Goal: Task Accomplishment & Management: Manage account settings

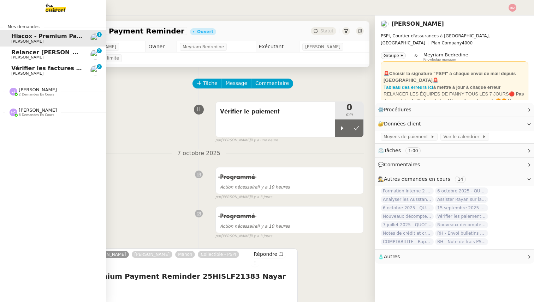
click at [42, 68] on span "Vérifier les factures non réglées" at bounding box center [62, 68] width 102 height 7
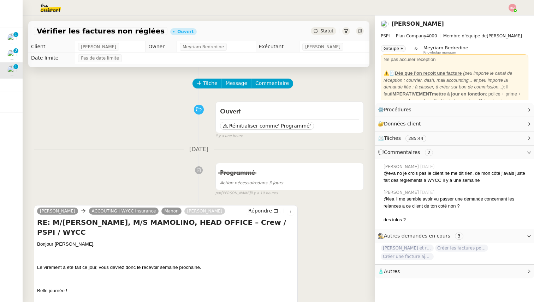
click at [322, 28] on div "Statut" at bounding box center [323, 31] width 25 height 8
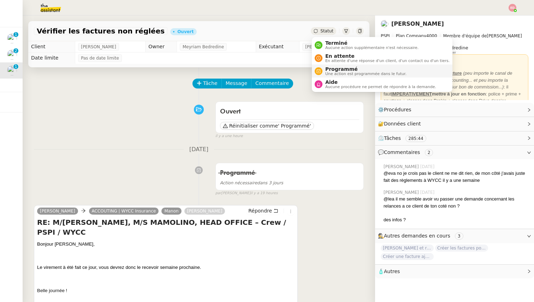
click at [342, 67] on span "Programmé" at bounding box center [365, 69] width 81 height 6
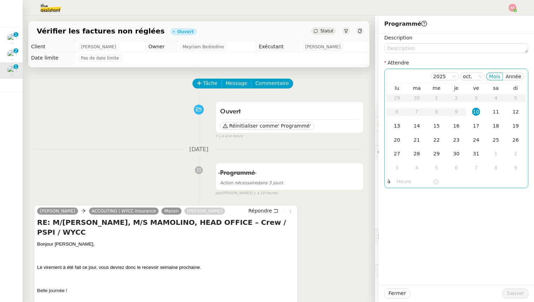
click at [399, 124] on div "13" at bounding box center [397, 126] width 8 height 8
click at [512, 291] on span "Sauver" at bounding box center [515, 294] width 17 height 8
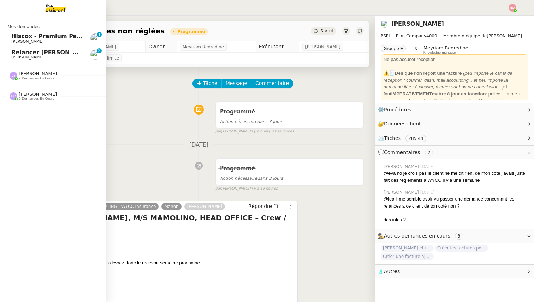
click at [18, 49] on link "Relancer [PERSON_NAME] pour justificatif Eurostar [PERSON_NAME] 0 1 2 3 4 5 6 7…" at bounding box center [53, 55] width 106 height 16
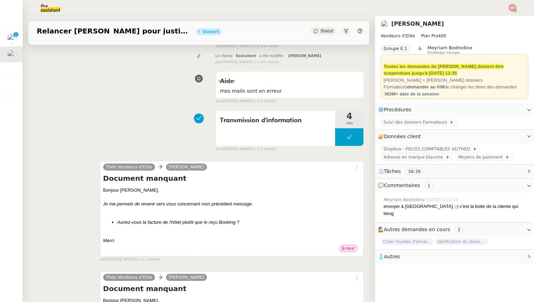
scroll to position [124, 0]
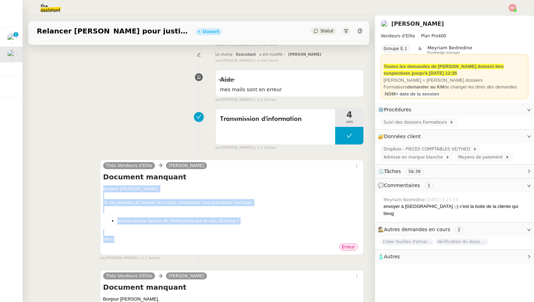
drag, startPoint x: 116, startPoint y: 231, endPoint x: 102, endPoint y: 182, distance: 50.7
click at [102, 182] on div "Théo Vendeurs d’Elite [PERSON_NAME] Document manquant [PERSON_NAME], Je me perm…" at bounding box center [232, 208] width 264 height 96
copy div "[PERSON_NAME], Je me permets de revenir vers vous concernant mon précédent mess…"
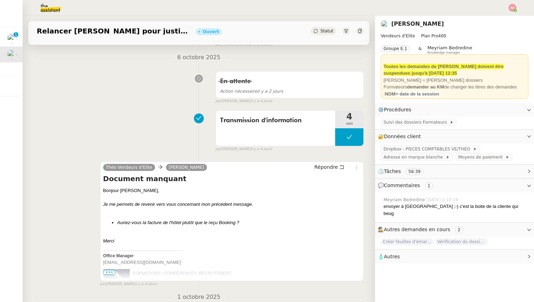
scroll to position [520, 0]
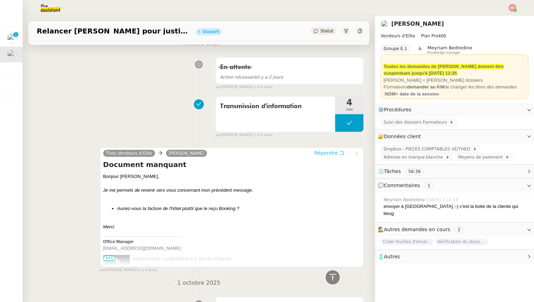
click at [326, 150] on span "Répondre" at bounding box center [326, 153] width 24 height 7
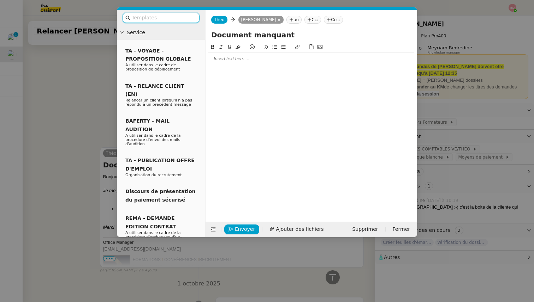
scroll to position [575, 0]
click at [242, 62] on div at bounding box center [311, 59] width 206 height 12
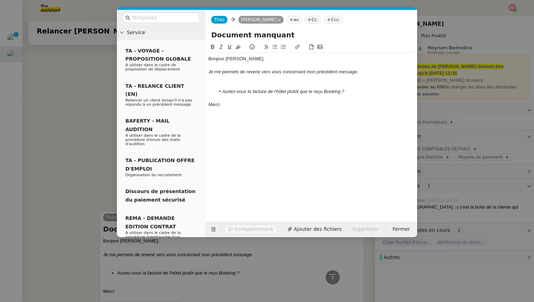
scroll to position [639, 0]
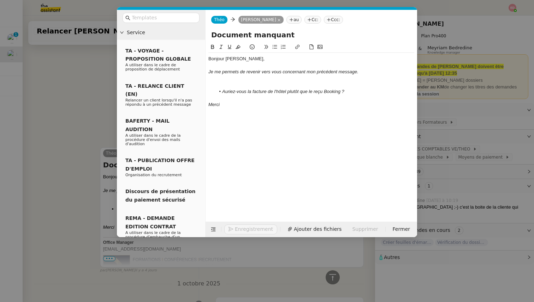
click at [229, 86] on div at bounding box center [311, 85] width 206 height 6
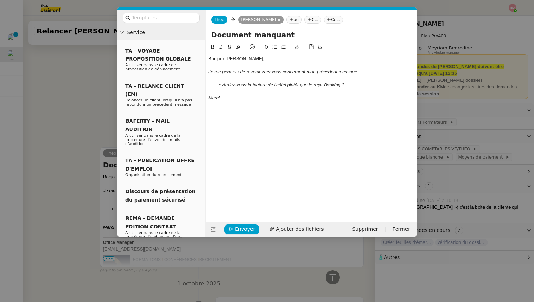
scroll to position [633, 0]
click at [238, 229] on span "Envoyer" at bounding box center [245, 230] width 20 height 8
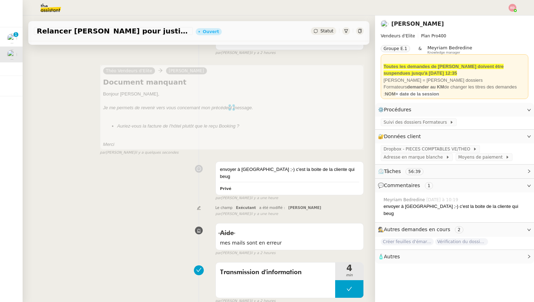
scroll to position [0, 0]
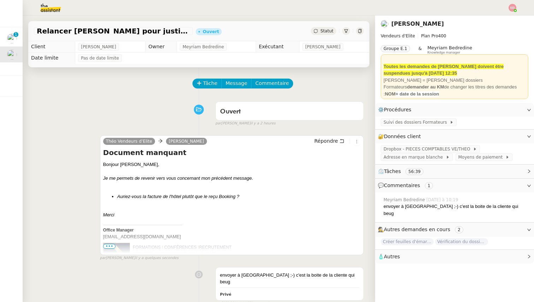
click at [324, 26] on div "Relancer [PERSON_NAME] pour justificatif Eurostar Ouvert Statut" at bounding box center [198, 31] width 341 height 20
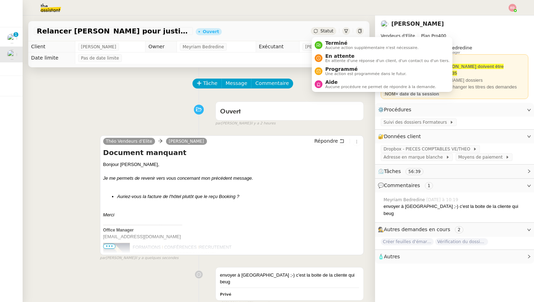
click at [324, 29] on span "Statut" at bounding box center [326, 31] width 13 height 5
click at [338, 60] on span "En attente d'une réponse d'un client, d'un contact ou d'un tiers." at bounding box center [387, 61] width 124 height 4
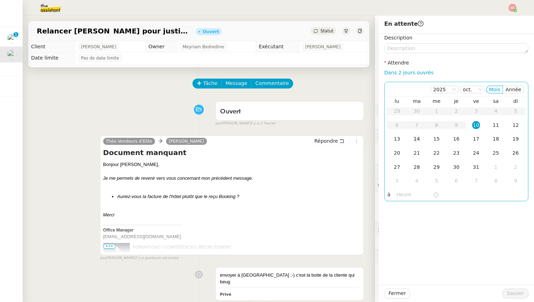
click at [410, 139] on td "14" at bounding box center [417, 139] width 20 height 14
click at [517, 294] on span "Sauver" at bounding box center [515, 294] width 17 height 8
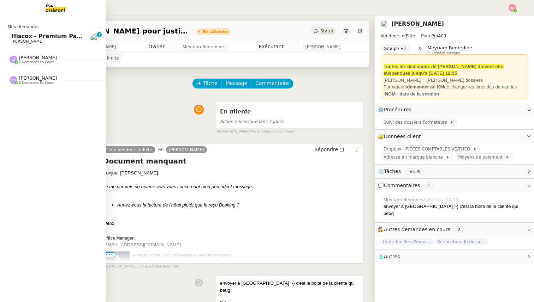
click at [17, 37] on span "Hiscox - Premium Payment Reminder" at bounding box center [70, 36] width 118 height 7
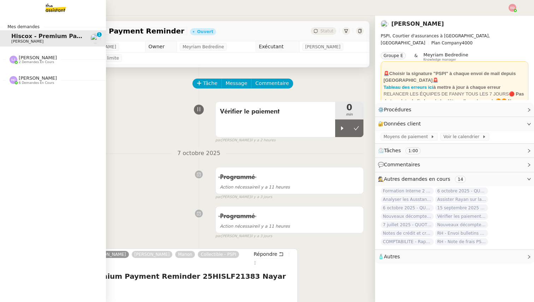
click at [20, 60] on span "[PERSON_NAME]" at bounding box center [38, 57] width 38 height 5
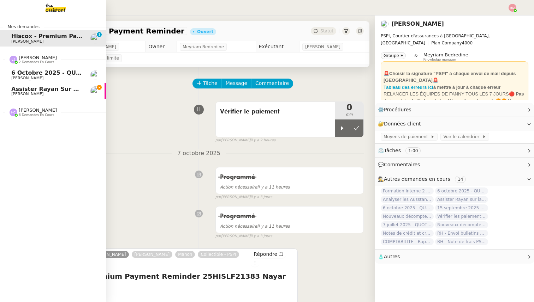
click at [40, 92] on span "[PERSON_NAME]" at bounding box center [46, 94] width 71 height 4
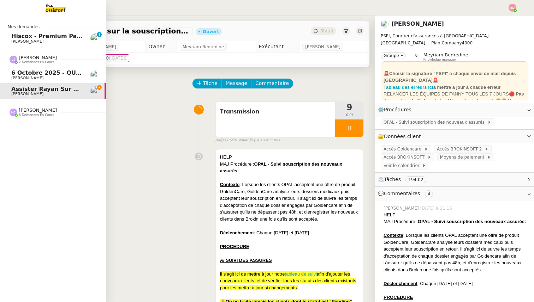
click at [40, 92] on span "[PERSON_NAME]" at bounding box center [46, 94] width 71 height 4
click at [39, 109] on span "[PERSON_NAME]" at bounding box center [38, 110] width 38 height 5
